Goal: Task Accomplishment & Management: Manage account settings

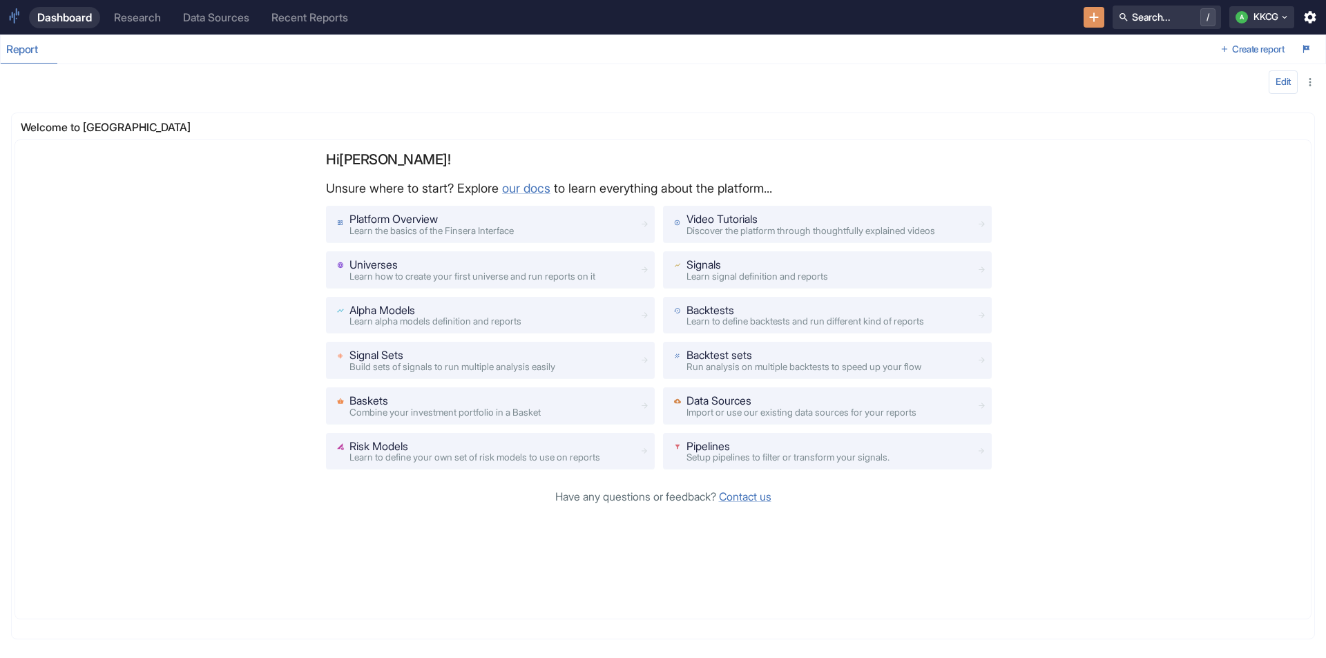
click at [1306, 80] on icon "button" at bounding box center [1310, 82] width 12 height 12
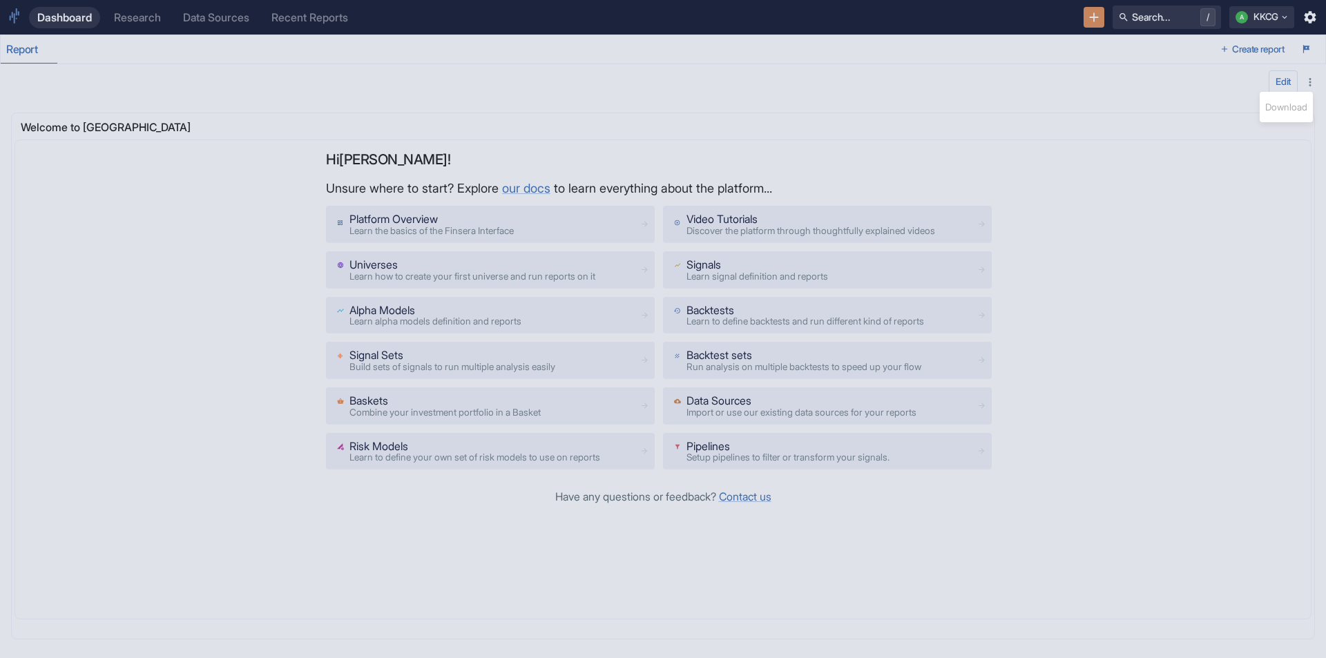
click at [1161, 73] on div at bounding box center [663, 329] width 1326 height 658
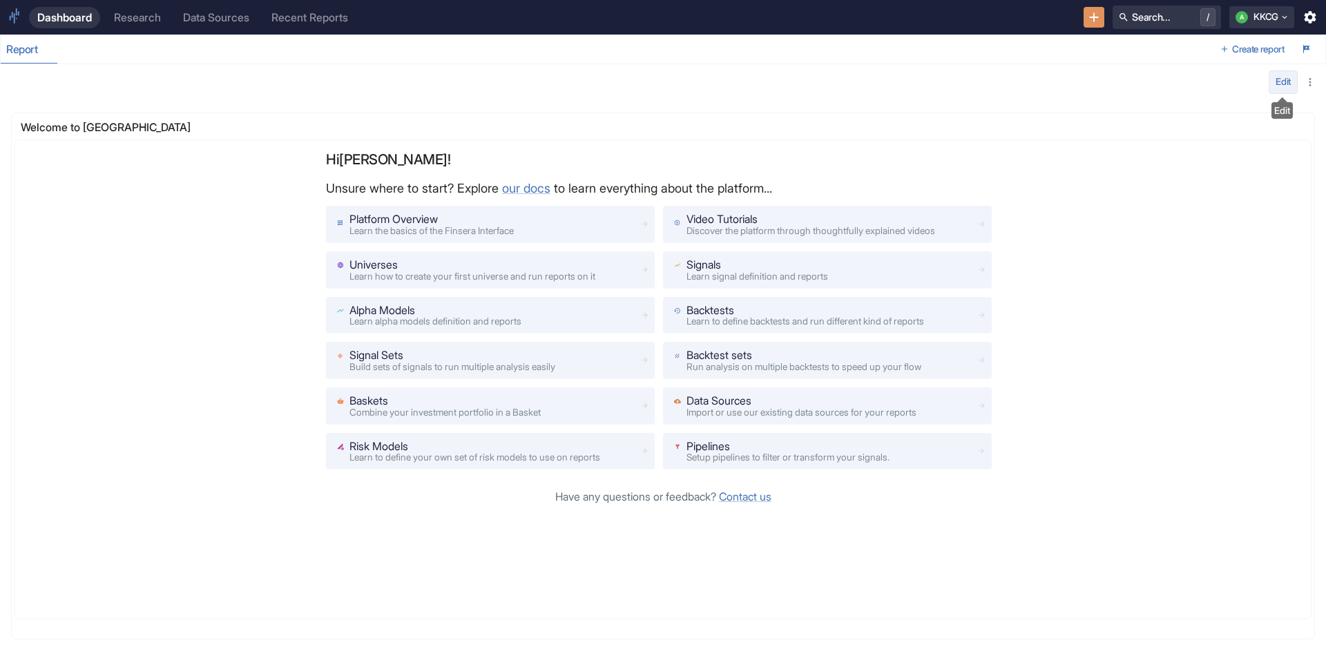
click at [1280, 81] on button "Edit" at bounding box center [1283, 81] width 29 height 23
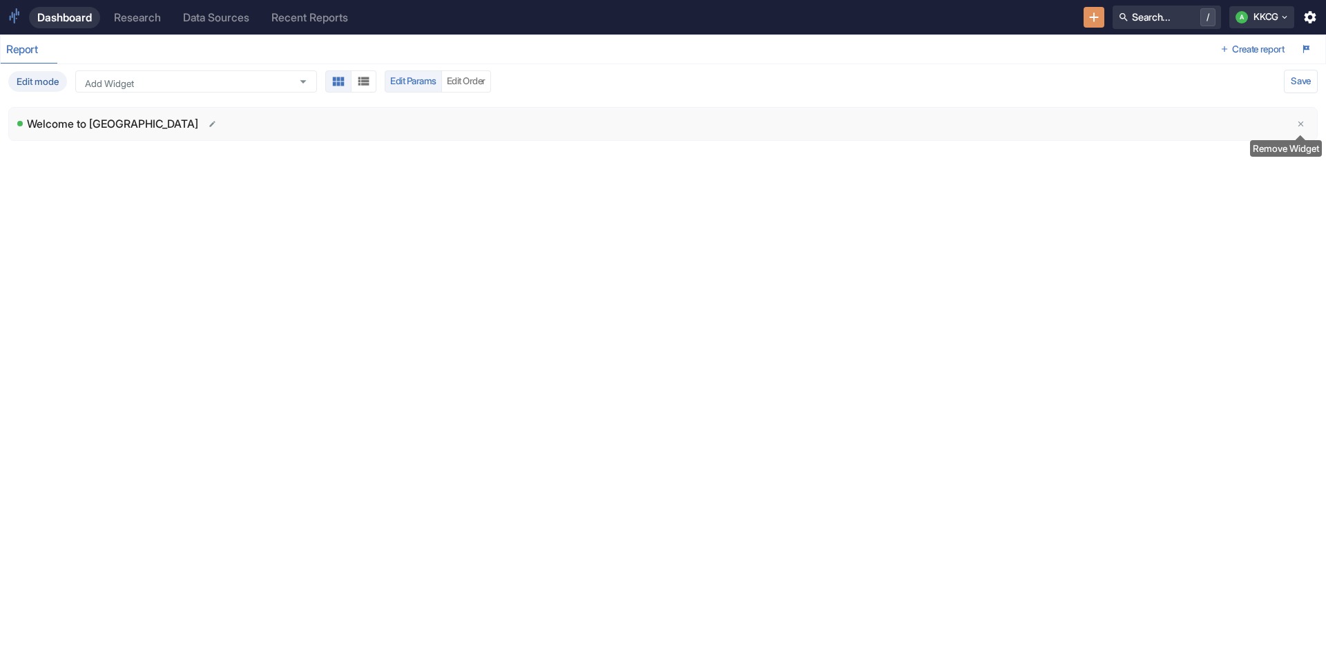
click at [1306, 128] on button "delete" at bounding box center [1301, 124] width 16 height 16
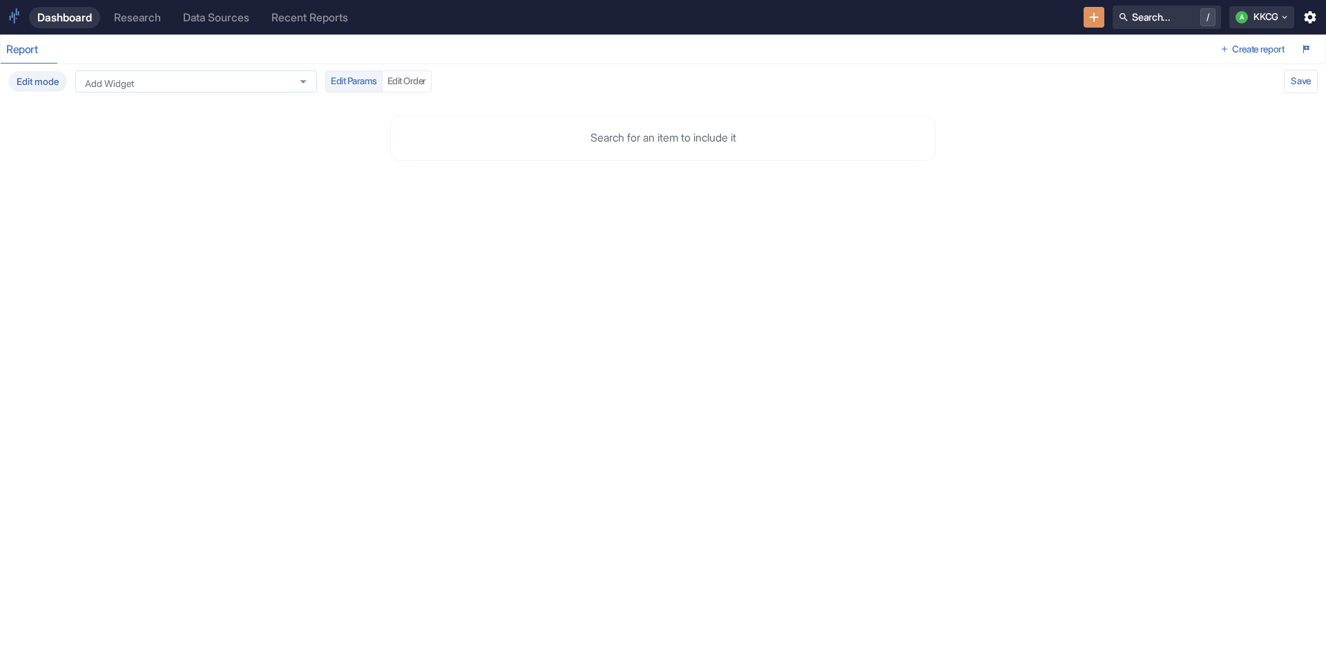
click at [212, 82] on input "Add Widget" at bounding box center [182, 81] width 207 height 12
click at [383, 55] on div "Report" at bounding box center [608, 49] width 1214 height 28
click at [152, 19] on div "Research" at bounding box center [137, 17] width 47 height 13
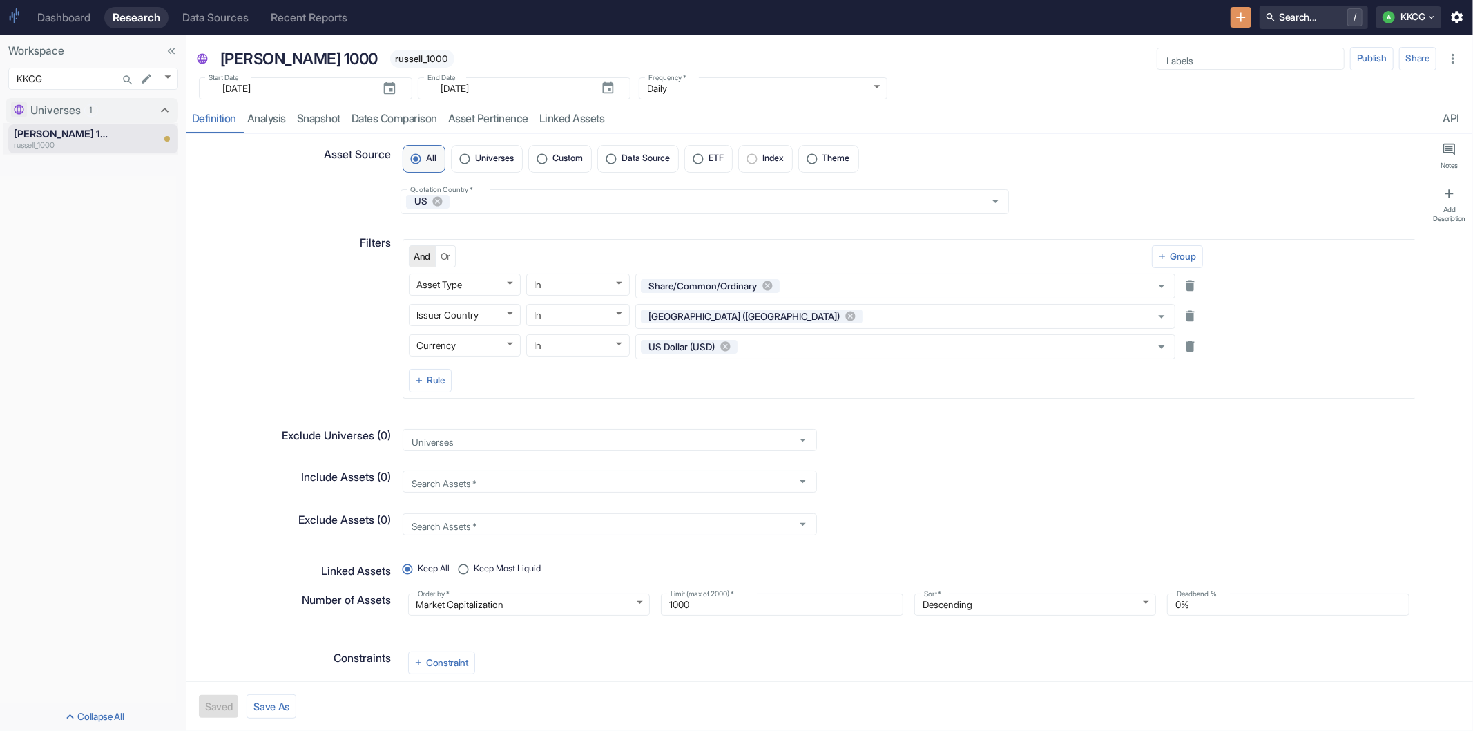
type textarea "x"
click at [1067, 142] on div "All Universes Custom Data Source ETF Index Theme" at bounding box center [904, 156] width 1024 height 50
click at [167, 77] on body "Dashboard Research Data Sources Recent Reports Search... / A KKCG Workspace KKC…" at bounding box center [736, 365] width 1473 height 731
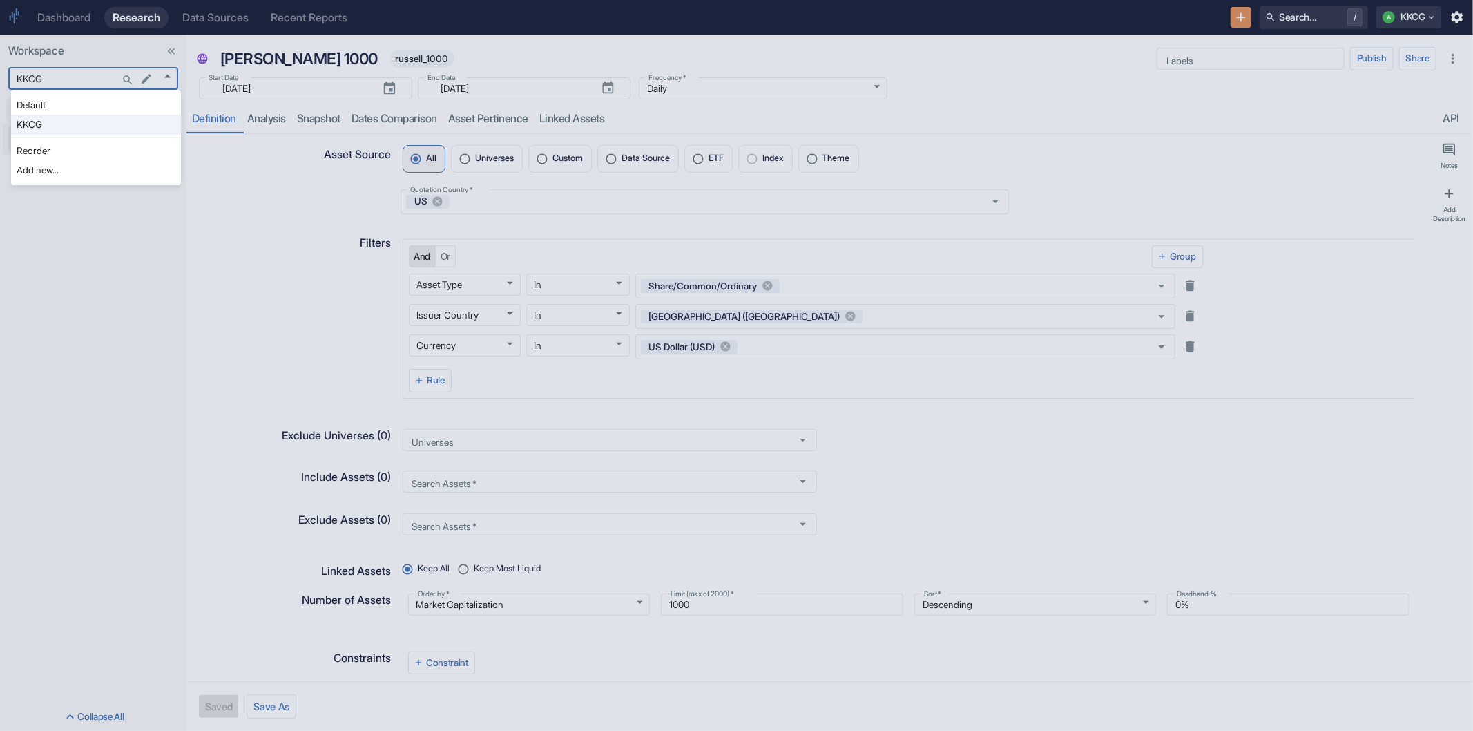
click at [80, 298] on div at bounding box center [736, 365] width 1473 height 731
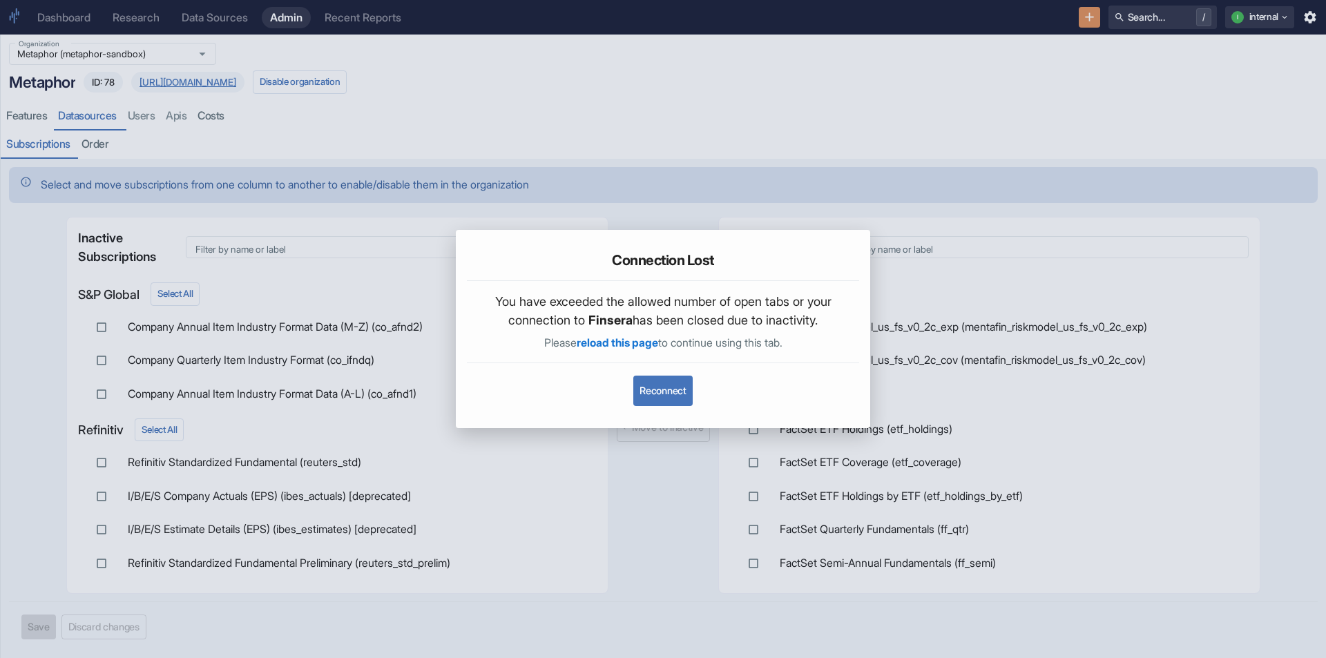
click at [681, 385] on button "Reconnect" at bounding box center [662, 391] width 59 height 30
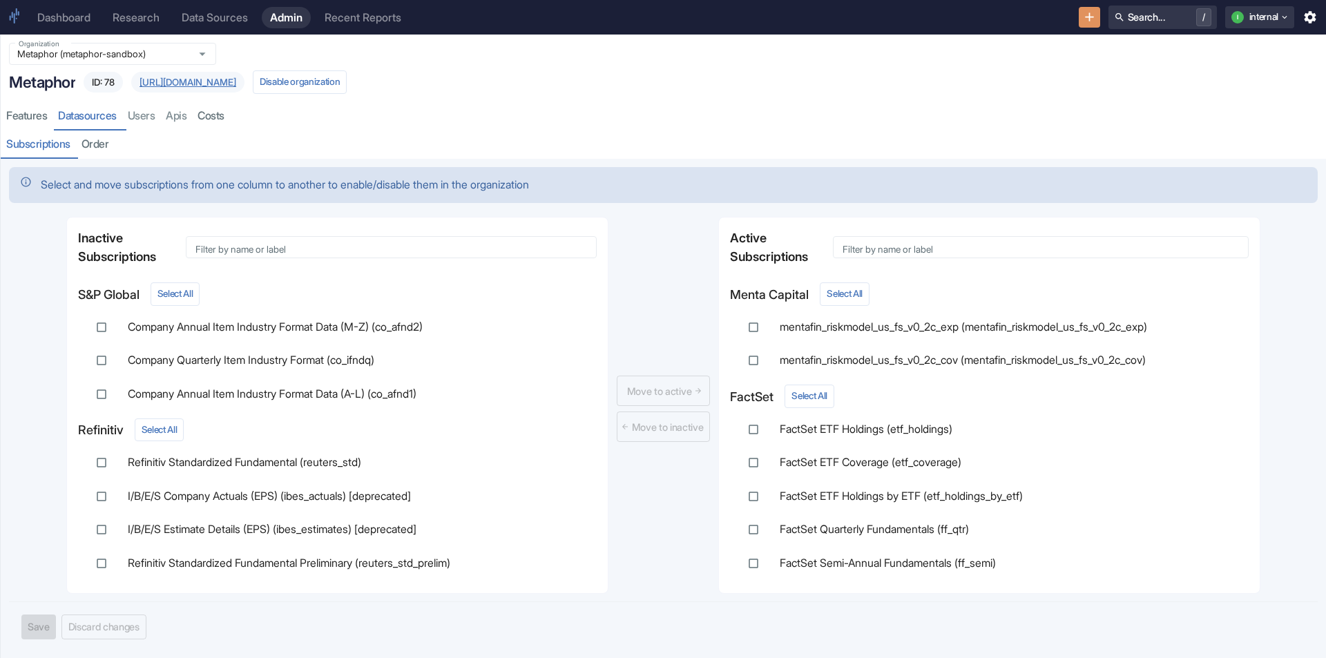
click at [131, 19] on div "Research" at bounding box center [136, 17] width 47 height 13
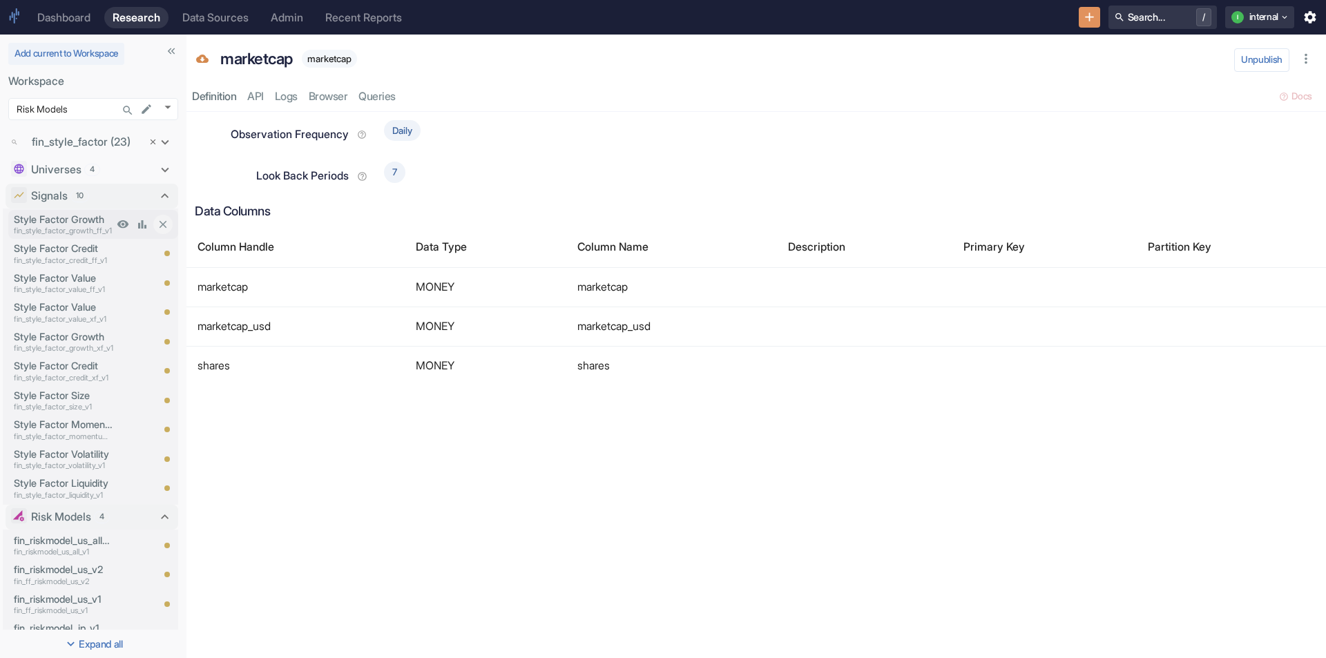
click at [73, 218] on p "Style Factor Growth" at bounding box center [63, 219] width 99 height 15
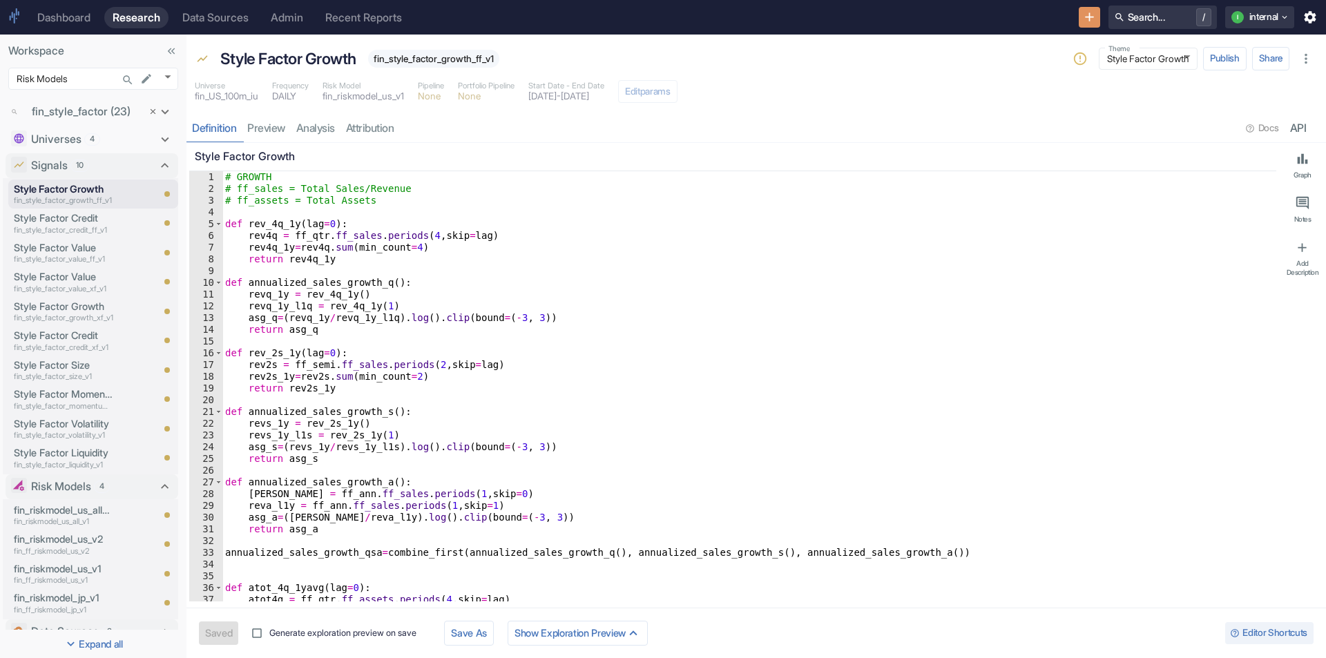
type textarea "x"
click at [318, 133] on link "analysis" at bounding box center [316, 128] width 50 height 28
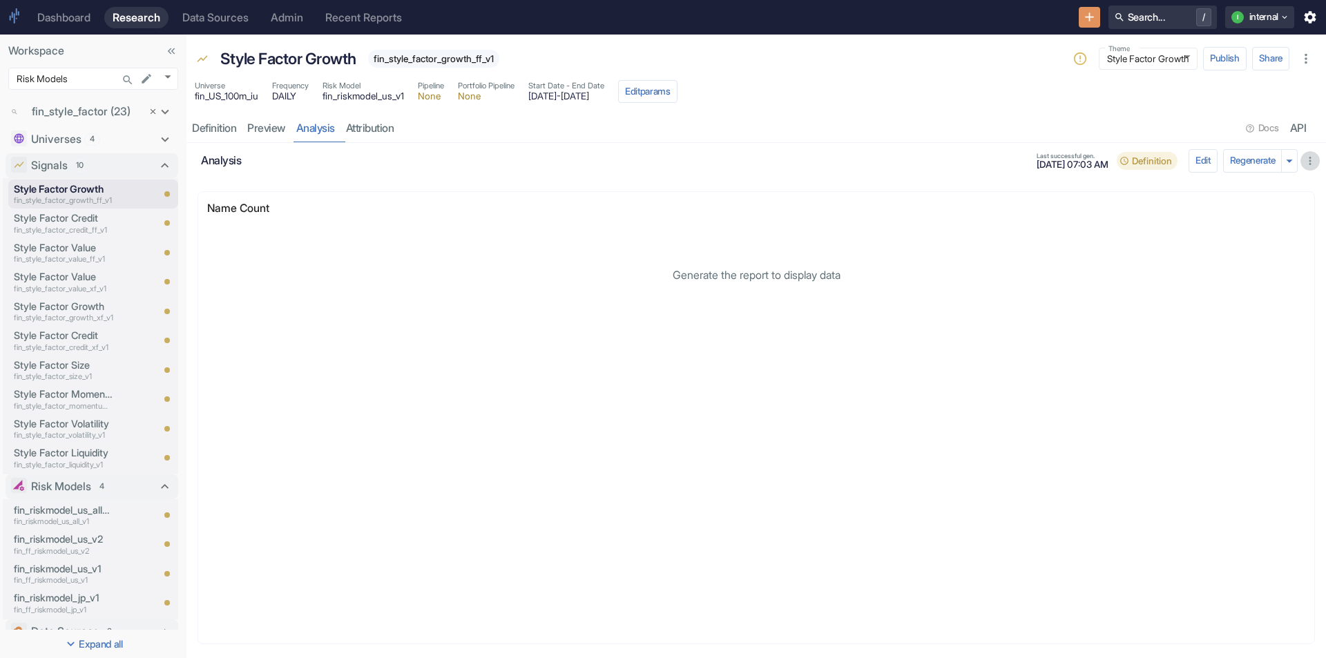
click at [1309, 156] on icon "button" at bounding box center [1310, 161] width 12 height 12
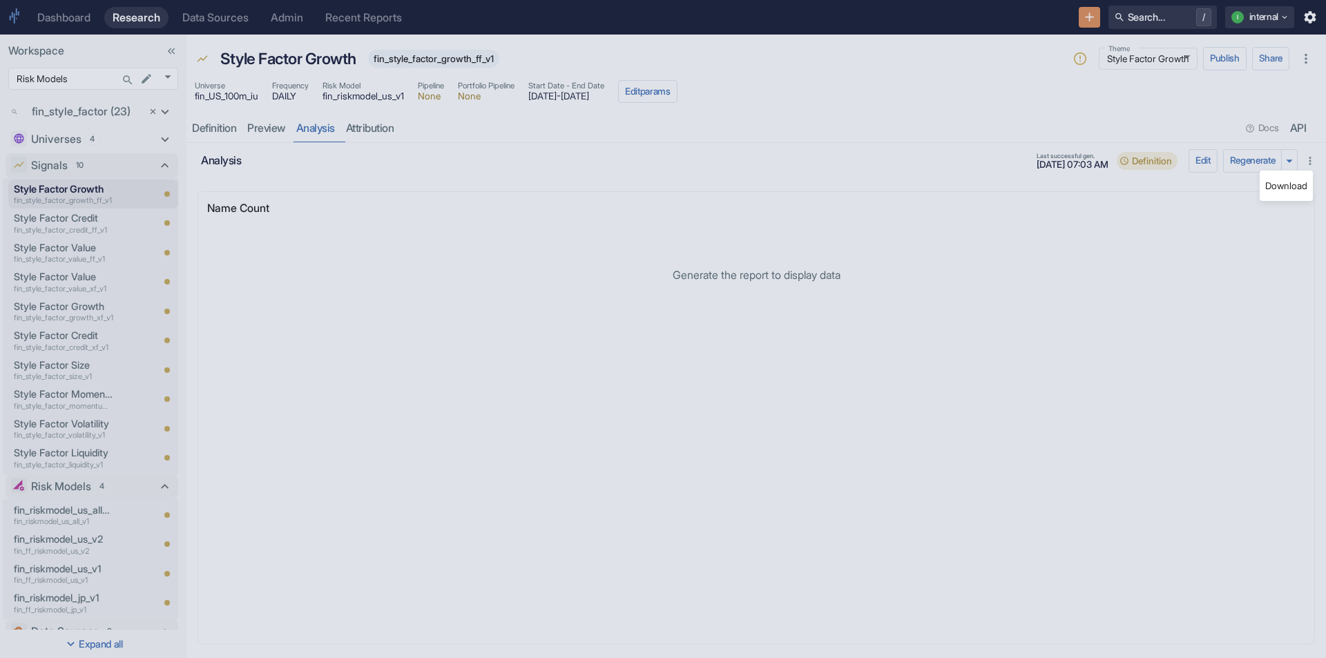
click at [1200, 154] on div at bounding box center [663, 329] width 1326 height 658
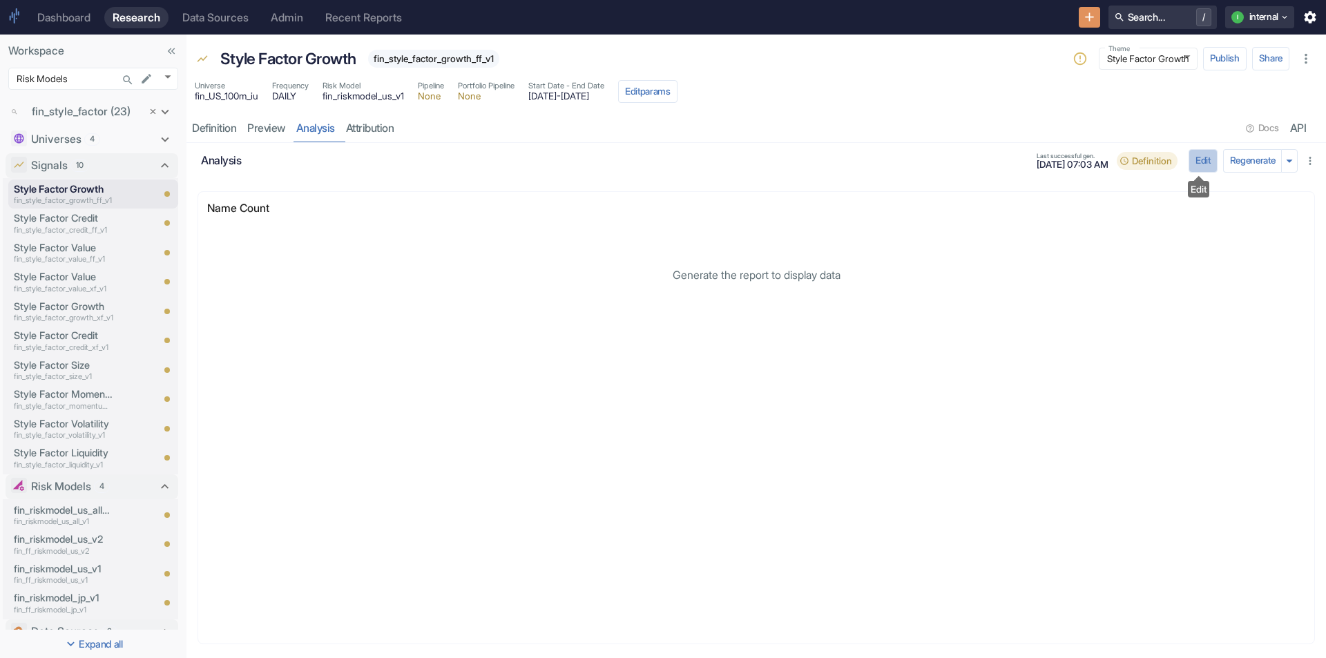
click at [1198, 162] on button "Edit" at bounding box center [1203, 160] width 29 height 23
